Goal: Task Accomplishment & Management: Complete application form

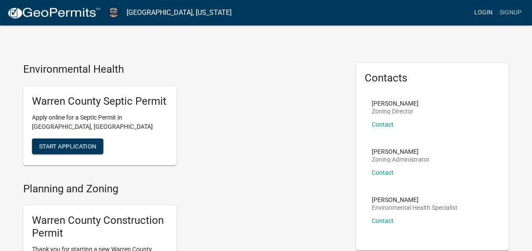
click at [482, 11] on link "Login" at bounding box center [482, 12] width 25 height 17
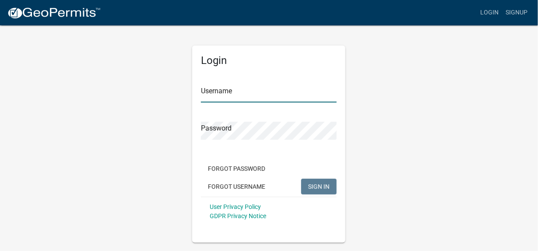
click at [242, 87] on input "Username" at bounding box center [269, 93] width 136 height 18
type input "[EMAIL_ADDRESS][DOMAIN_NAME]"
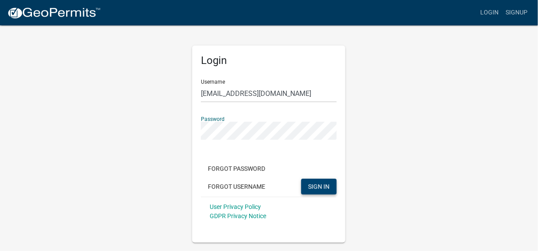
click at [322, 188] on span "SIGN IN" at bounding box center [318, 185] width 21 height 7
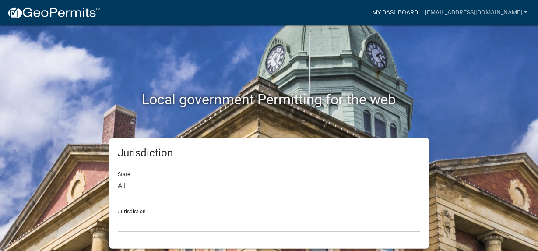
click at [404, 12] on link "My Dashboard" at bounding box center [394, 12] width 53 height 17
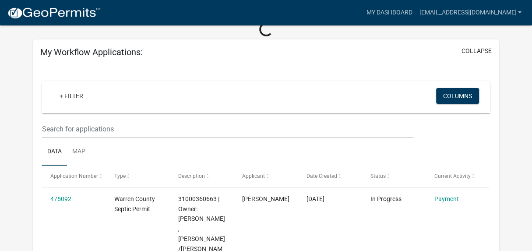
scroll to position [88, 0]
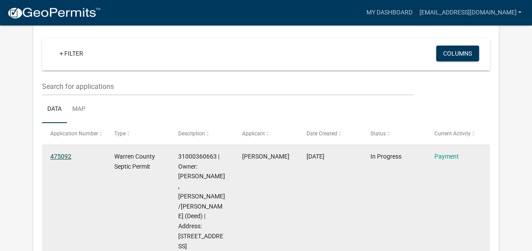
click at [57, 155] on link "475092" at bounding box center [60, 156] width 21 height 7
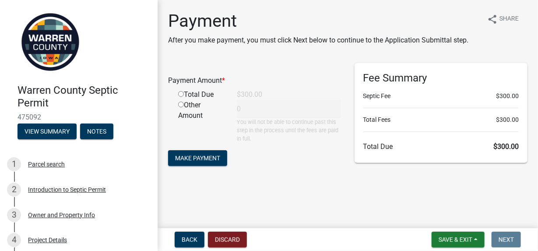
click at [181, 96] on input "radio" at bounding box center [181, 94] width 6 height 6
radio input "true"
type input "300"
click at [196, 158] on span "Make Payment" at bounding box center [197, 157] width 45 height 7
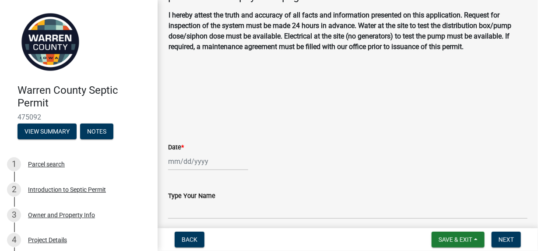
scroll to position [131, 0]
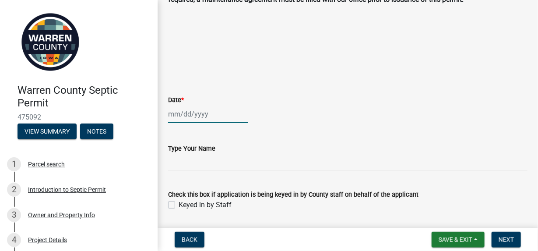
click at [180, 119] on div at bounding box center [208, 114] width 80 height 18
select select "9"
select select "2025"
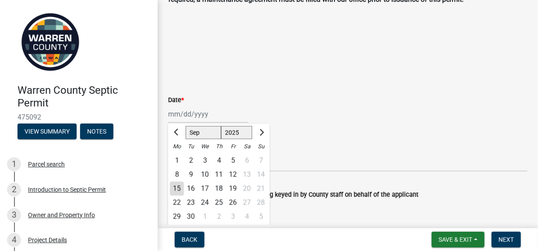
click at [178, 188] on div "15" at bounding box center [177, 189] width 14 height 14
type input "09/15/2025"
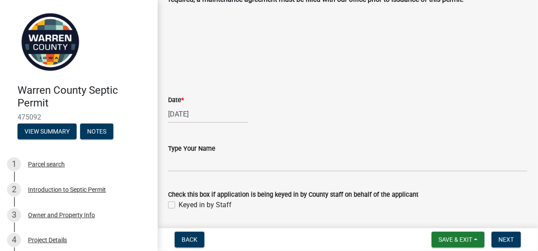
scroll to position [175, 0]
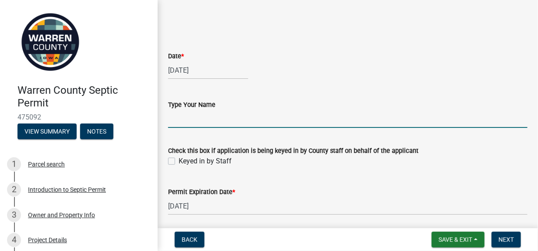
click at [204, 122] on input "Type Your Name" at bounding box center [347, 119] width 359 height 18
type input "[PERSON_NAME]"
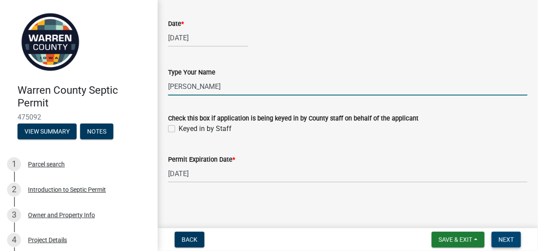
click at [512, 239] on span "Next" at bounding box center [505, 239] width 15 height 7
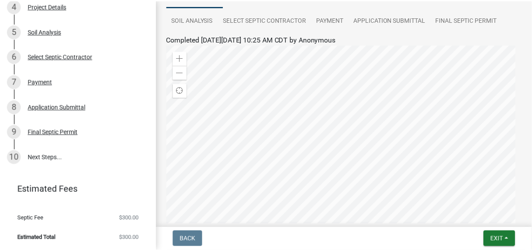
scroll to position [234, 0]
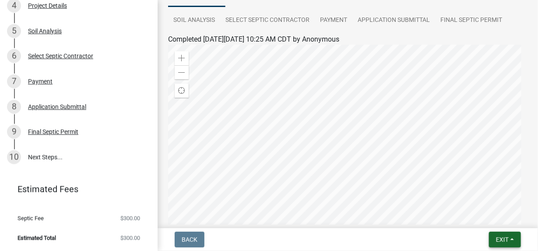
click at [505, 239] on span "Exit" at bounding box center [502, 239] width 13 height 7
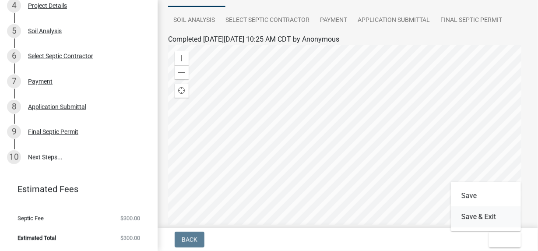
click at [481, 217] on button "Save & Exit" at bounding box center [486, 216] width 70 height 21
